Goal: Complete application form: Complete application form

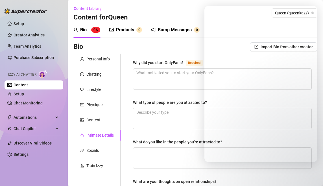
click at [184, 17] on div "Content Library Content for Queen Queen (queenkazz)" at bounding box center [195, 13] width 244 height 18
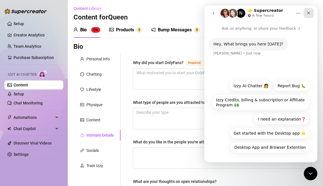
click at [308, 11] on icon "Close" at bounding box center [308, 13] width 5 height 5
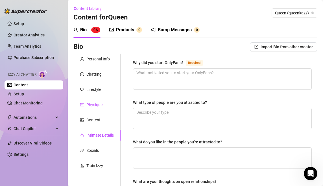
click at [94, 102] on div "Physique" at bounding box center [94, 105] width 16 height 6
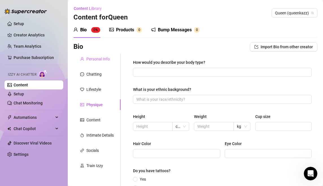
click at [91, 56] on div "Personal Info" at bounding box center [96, 59] width 47 height 11
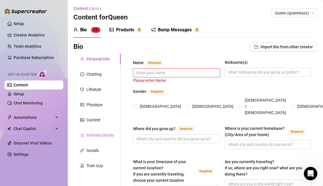
click at [105, 138] on div "Intimate Details" at bounding box center [96, 135] width 47 height 11
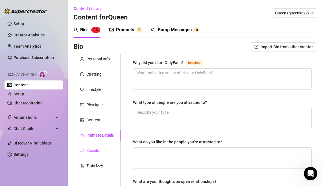
click at [98, 150] on div "Socials" at bounding box center [92, 150] width 12 height 6
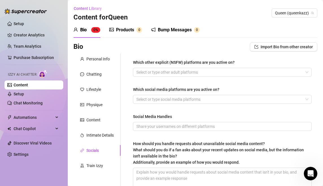
click at [180, 77] on div "Which other explicit (NSFW) platforms are you active on? Select or type other a…" at bounding box center [222, 126] width 179 height 135
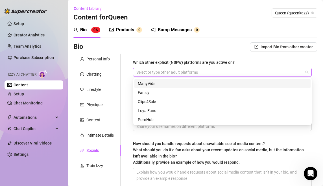
click at [184, 73] on div at bounding box center [219, 72] width 170 height 8
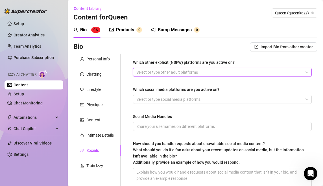
click at [175, 71] on div at bounding box center [219, 72] width 170 height 8
click at [247, 102] on div at bounding box center [219, 99] width 170 height 8
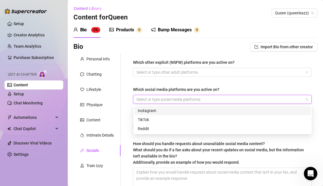
click at [202, 98] on div at bounding box center [219, 99] width 170 height 8
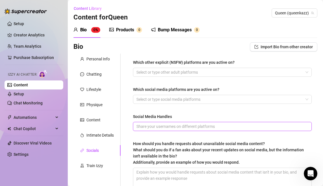
click at [192, 128] on input "Social Media Handles" at bounding box center [221, 126] width 171 height 6
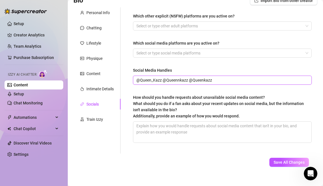
scroll to position [50, 0]
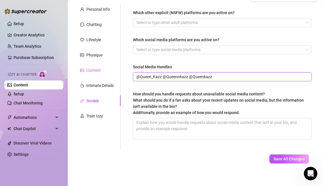
type input "@Queen_Kazz @Queennkazz @Queenkazz"
click at [97, 71] on div "Content" at bounding box center [93, 70] width 14 height 6
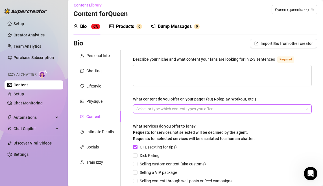
scroll to position [0, 0]
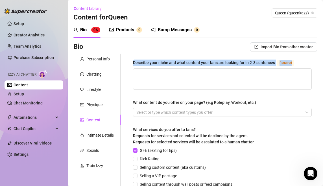
drag, startPoint x: 132, startPoint y: 62, endPoint x: 311, endPoint y: 63, distance: 179.5
click at [311, 63] on div "Describe your niche and what content your fans are looking for in 2-3 sentences…" at bounding box center [222, 149] width 190 height 191
copy div "Describe your niche and what content your fans are looking for in 2-3 sentences…"
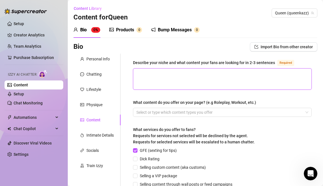
click at [277, 79] on textarea "Describe your niche and what content your fans are looking for in 2-3 sentences…" at bounding box center [222, 79] width 178 height 21
paste textarea "My niche is flirty glam mixed with girlfriend vibes—playful, sexy, and always p…"
type textarea "My niche is flirty glam mixed with girlfriend vibes—playful, sexy, and always p…"
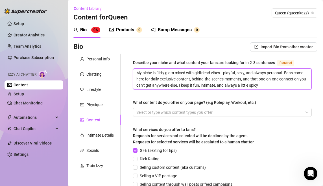
type textarea "My niche is flirty glam mixed with girlfriend vibes—playful, sexy, and always p…"
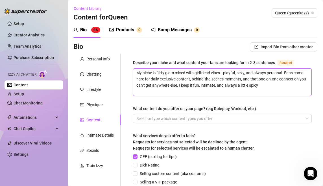
type textarea "My niche is flirty glam mixed with girlfriend vibes—playful, sexy, and always p…"
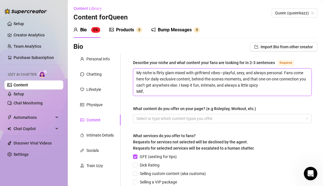
type textarea "My niche is flirty glam mixed with girlfriend vibes—playful, sexy, and always p…"
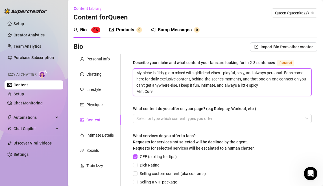
type textarea "My niche is flirty glam mixed with girlfriend vibes—playful, sexy, and always p…"
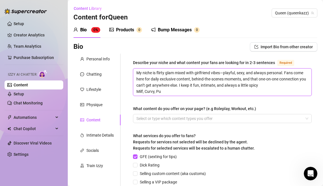
type textarea "My niche is flirty glam mixed with girlfriend vibes—playful, sexy, and always p…"
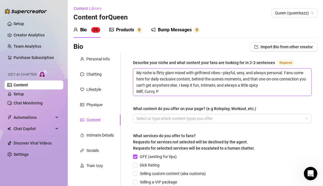
type textarea "My niche is flirty glam mixed with girlfriend vibes—playful, sexy, and always p…"
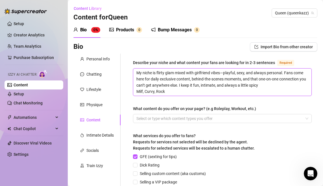
type textarea "My niche is flirty glam mixed with girlfriend vibes—playful, sexy, and always p…"
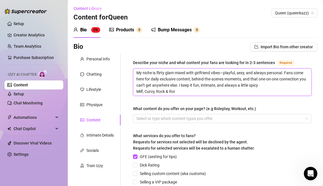
type textarea "My niche is flirty glam mixed with girlfriend vibes—playful, sexy, and always p…"
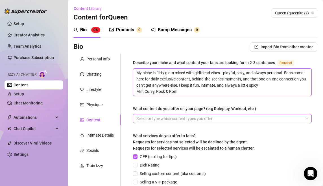
click at [248, 120] on div at bounding box center [219, 119] width 170 height 8
type textarea "My niche is flirty glam mixed with girlfriend vibes—playful, sexy, and always p…"
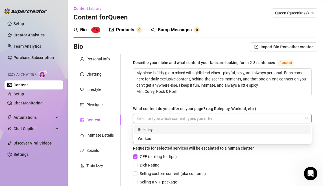
click at [194, 129] on div "Roleplay" at bounding box center [222, 129] width 169 height 6
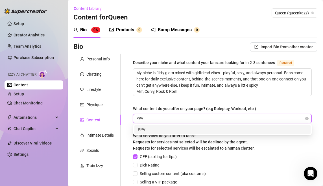
type input "PPV"
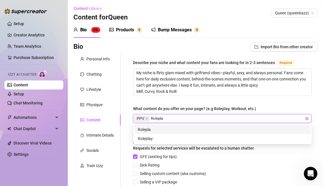
type input "Roleplay"
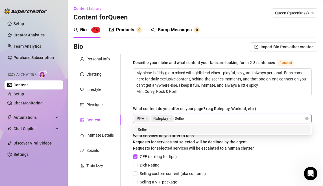
type input "Selfies"
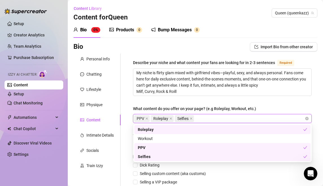
type input "F"
click at [222, 119] on div "PPV Roleplay Selfies" at bounding box center [219, 119] width 170 height 8
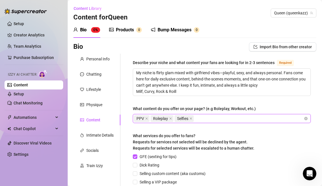
click at [222, 119] on div "PPV Roleplay Selfies" at bounding box center [219, 119] width 170 height 8
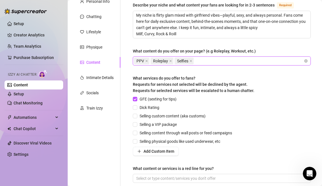
scroll to position [58, 0]
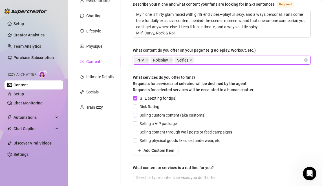
click at [172, 115] on span "Selling custom content (aka customs)" at bounding box center [172, 115] width 71 height 6
click at [137, 115] on input "Selling custom content (aka customs)" at bounding box center [135, 115] width 4 height 4
checkbox input "true"
click at [165, 126] on span "Selling a VIP package" at bounding box center [158, 124] width 42 height 6
click at [137, 125] on input "Selling a VIP package" at bounding box center [135, 123] width 4 height 4
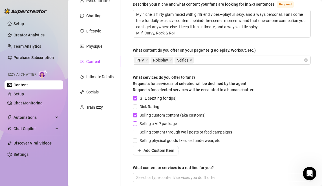
checkbox input "true"
click at [165, 133] on span "Selling content through wall posts or feed campaigns" at bounding box center [185, 132] width 97 height 6
click at [137, 133] on input "Selling content through wall posts or feed campaigns" at bounding box center [135, 132] width 4 height 4
checkbox input "true"
click at [167, 142] on span "Selling physical goods like used underwear, etc" at bounding box center [179, 140] width 85 height 6
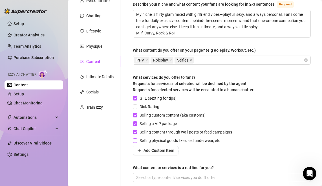
click at [137, 142] on input "Selling physical goods like used underwear, etc" at bounding box center [135, 140] width 4 height 4
checkbox input "true"
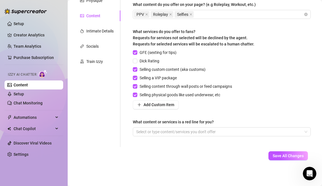
scroll to position [105, 0]
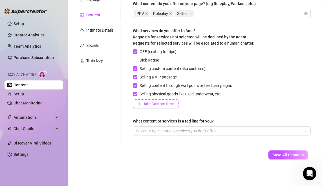
click at [169, 106] on span "Add Custom Item" at bounding box center [159, 104] width 31 height 5
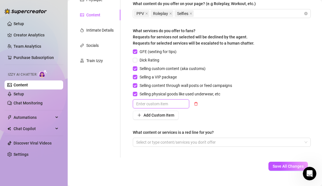
click at [172, 102] on input "text" at bounding box center [161, 103] width 56 height 9
type input "S"
click at [174, 146] on div "Select or type content/services you don't offer" at bounding box center [222, 142] width 178 height 9
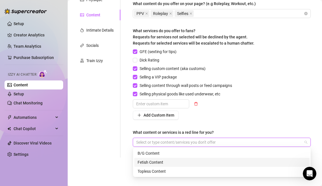
click at [161, 161] on div "Fetish Content" at bounding box center [222, 162] width 169 height 6
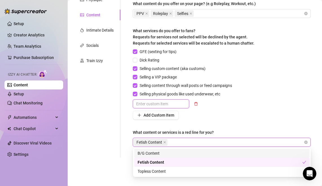
click at [174, 99] on input "text" at bounding box center [161, 103] width 56 height 9
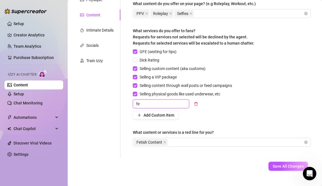
type input "f"
type input "Feet"
click at [169, 117] on span "Add Custom Item" at bounding box center [159, 115] width 31 height 5
